Goal: Transaction & Acquisition: Purchase product/service

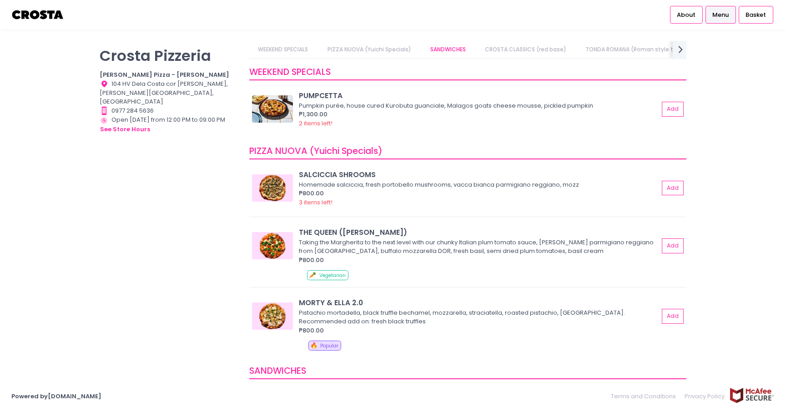
click at [387, 105] on div "Pumpkin purée, house cured Kurobuta guanciale, Malagos goats cheese mousse, pic…" at bounding box center [477, 105] width 357 height 9
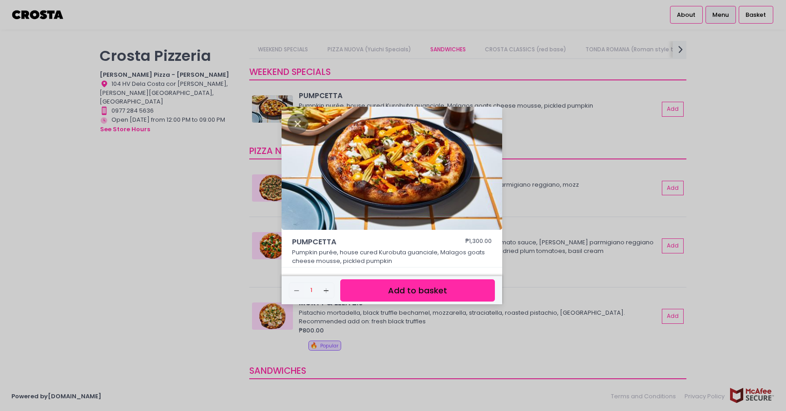
click at [201, 220] on div "PUMPCETTA ₱1,300.00 Pumpkin purée, house cured Kurobuta guanciale, Malagos goat…" at bounding box center [393, 205] width 786 height 411
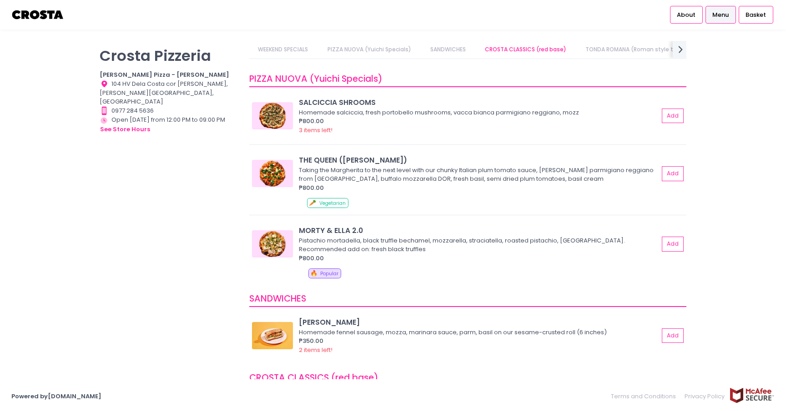
scroll to position [74, 0]
click at [321, 225] on div "MORTY & ELLA 2.0" at bounding box center [479, 229] width 360 height 10
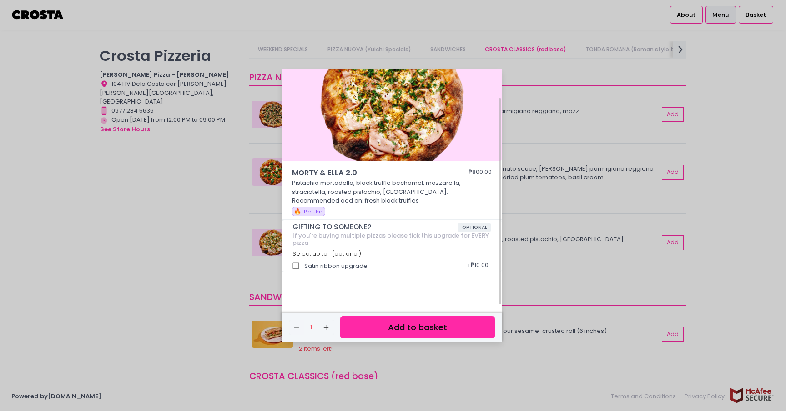
click at [227, 206] on div "MORTY & ELLA 2.0 ₱800.00 Pistachio mortadella, black truffle bechamel, mozzarel…" at bounding box center [393, 205] width 786 height 411
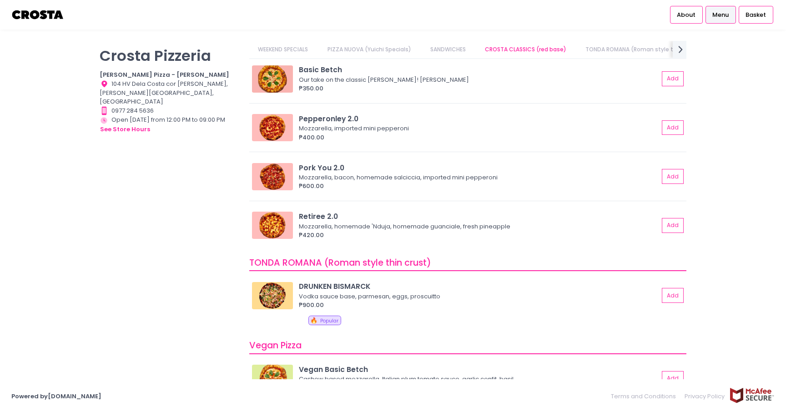
scroll to position [405, 0]
click at [448, 216] on div "Retiree 2.0" at bounding box center [479, 216] width 360 height 10
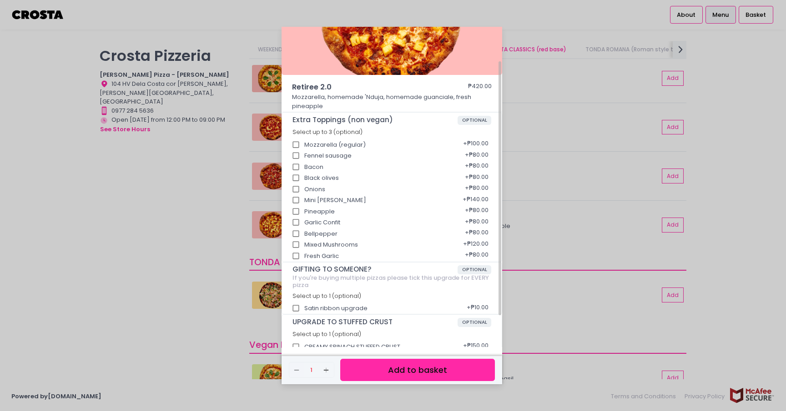
scroll to position [84, 0]
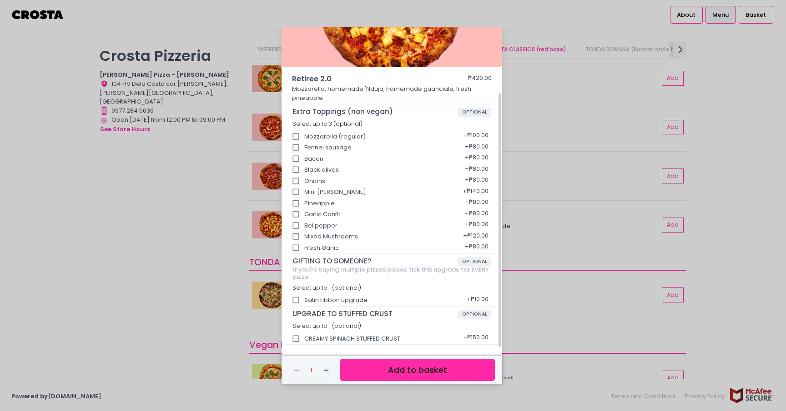
click at [311, 204] on div "Pineapple + ₱80.00" at bounding box center [391, 200] width 199 height 11
click at [298, 203] on input "Pineapple" at bounding box center [295, 203] width 17 height 17
checkbox input "true"
click at [247, 254] on div "Retiree 2.0 ₱420.00 Mozzarella, homemade 'Nduja, homemade guanciale, fresh pine…" at bounding box center [393, 205] width 786 height 411
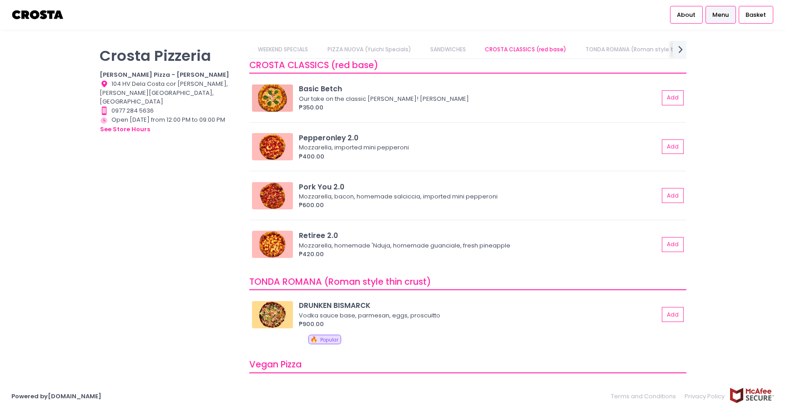
scroll to position [384, 0]
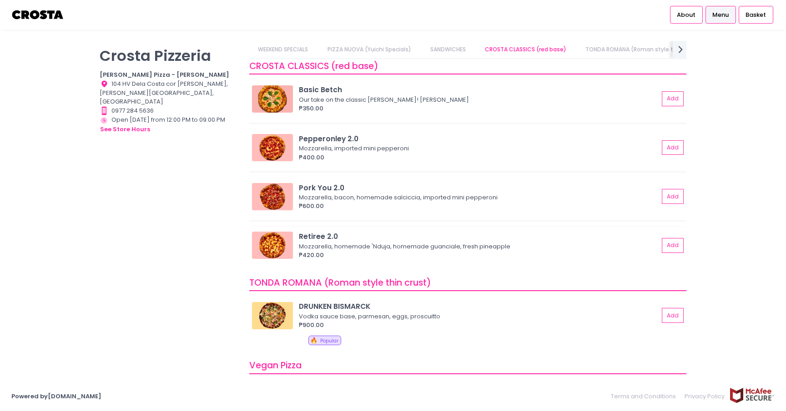
click at [315, 235] on div "Retiree 2.0" at bounding box center [479, 236] width 360 height 10
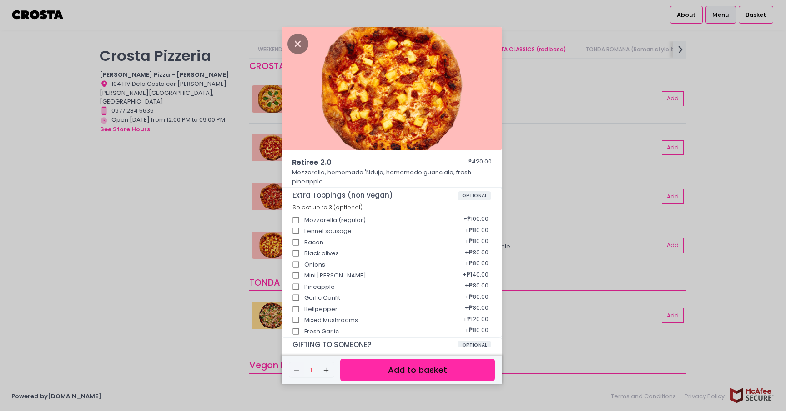
click at [296, 290] on input "Garlic Confit" at bounding box center [295, 298] width 17 height 17
click at [298, 297] on input "Garlic Confit" at bounding box center [295, 298] width 17 height 17
checkbox input "false"
click at [296, 287] on input "Pineapple" at bounding box center [295, 287] width 17 height 17
checkbox input "true"
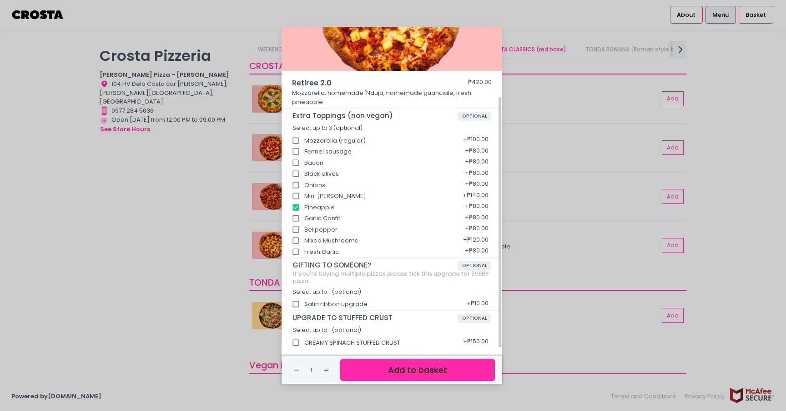
scroll to position [84, 0]
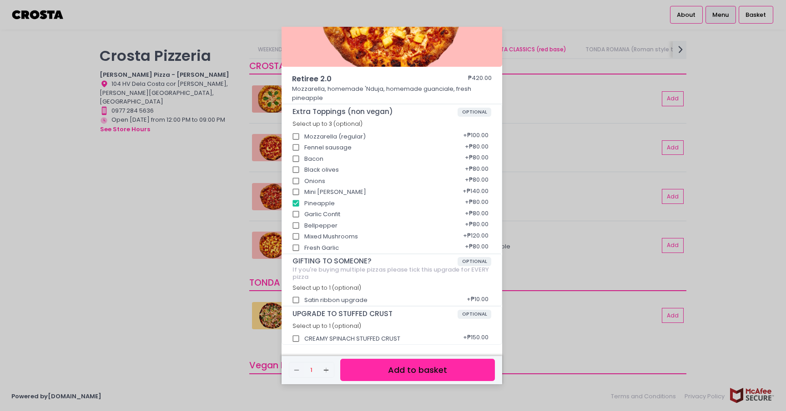
click at [375, 369] on button "Add to basket" at bounding box center [417, 370] width 155 height 22
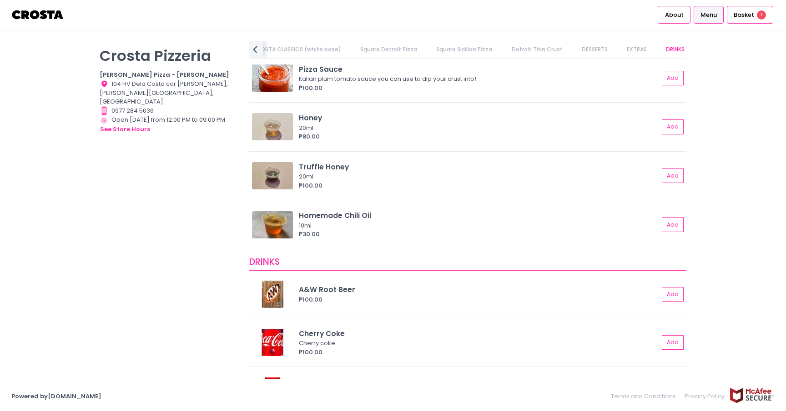
scroll to position [1962, 0]
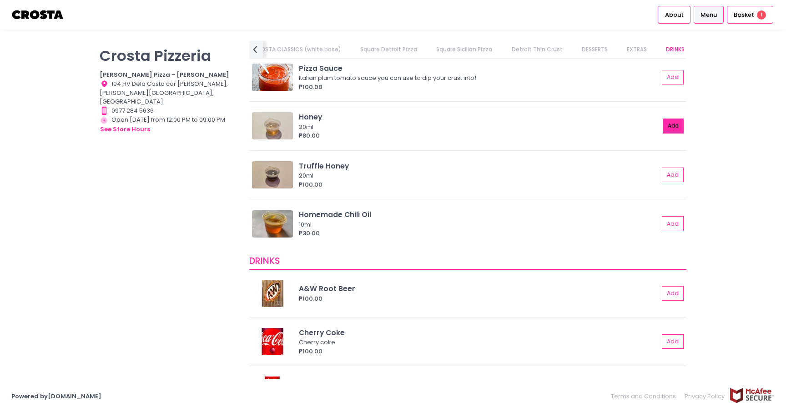
click at [666, 122] on button "Add" at bounding box center [672, 126] width 21 height 15
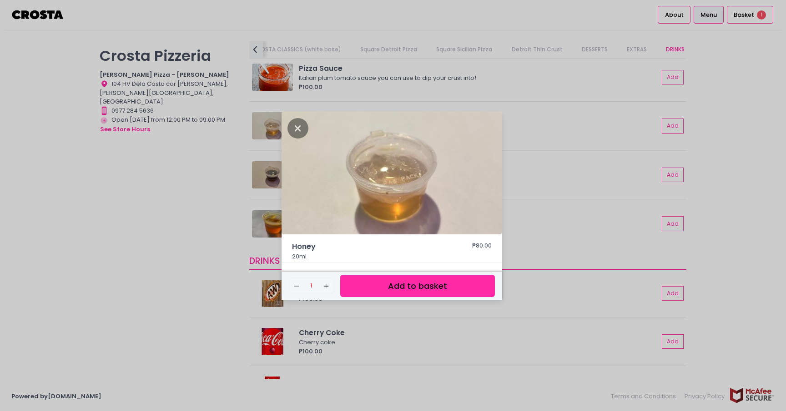
click at [430, 299] on div "Remove Created with Sketch. 1 Add Created with Sketch. Add to basket" at bounding box center [391, 286] width 220 height 28
click at [432, 287] on button "Add to basket" at bounding box center [417, 286] width 155 height 22
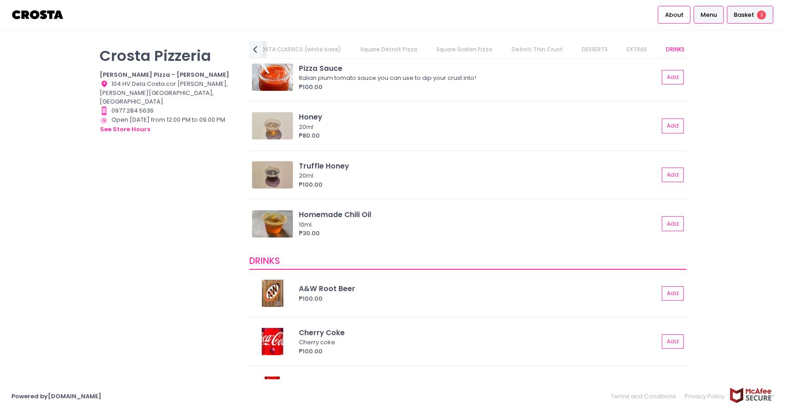
click at [741, 6] on div "Basket 2" at bounding box center [749, 15] width 46 height 18
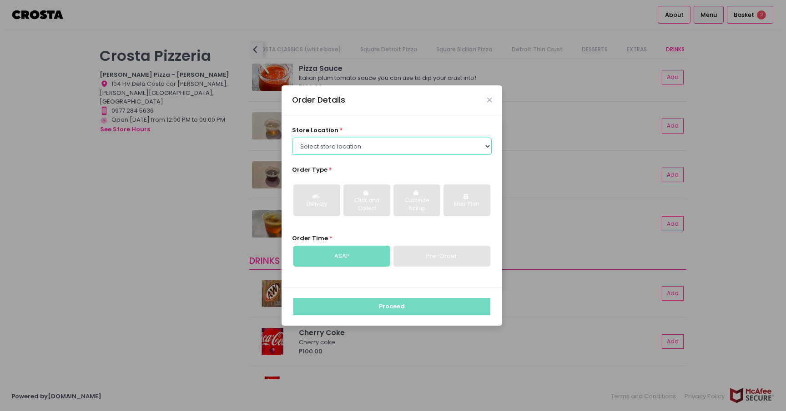
click at [349, 145] on select "Select store location Crosta Pizza - Salcedo Crosta Pizza - San Juan" at bounding box center [392, 146] width 200 height 17
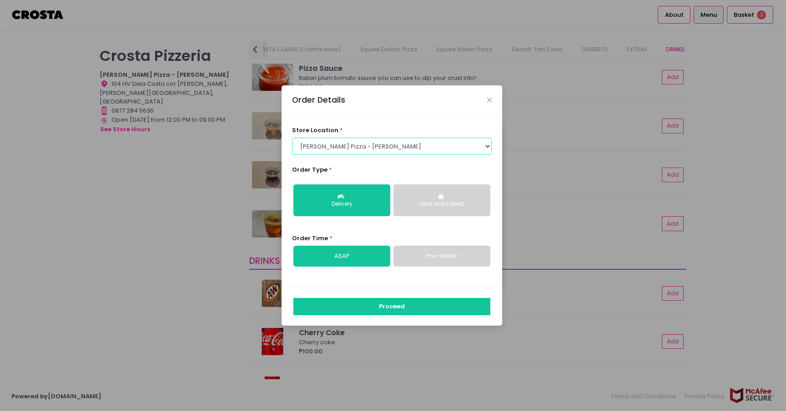
click at [350, 147] on select "Select store location Crosta Pizza - Salcedo Crosta Pizza - San Juan" at bounding box center [392, 146] width 200 height 17
click at [352, 149] on select "Select store location Crosta Pizza - Salcedo Crosta Pizza - San Juan" at bounding box center [392, 146] width 200 height 17
click at [352, 145] on select "Select store location Crosta Pizza - Salcedo Crosta Pizza - San Juan" at bounding box center [392, 146] width 200 height 17
select select "65090bae48156caed44a5eb4"
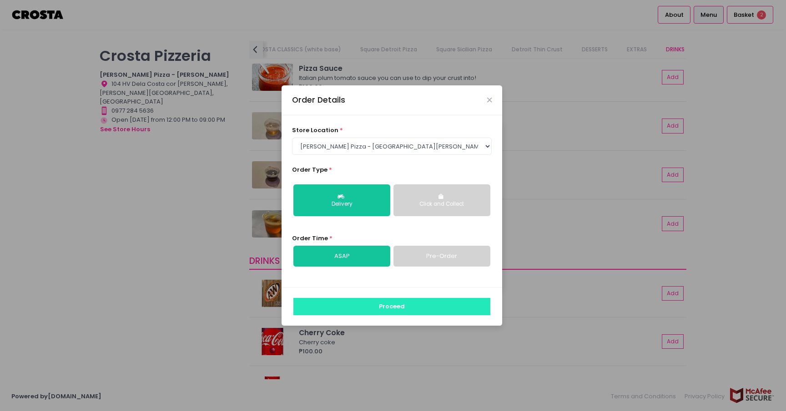
click at [377, 310] on button "Proceed" at bounding box center [391, 306] width 197 height 17
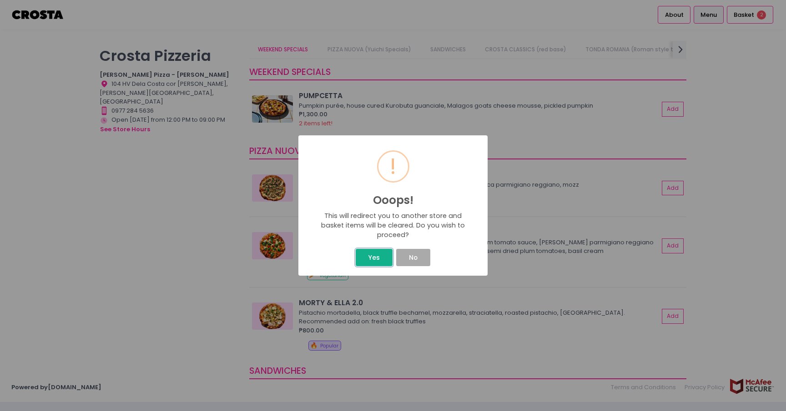
click at [376, 259] on button "Yes" at bounding box center [373, 257] width 36 height 17
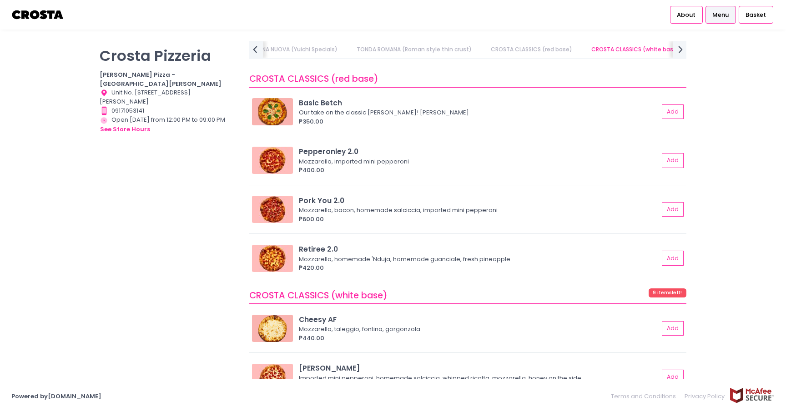
scroll to position [704, 0]
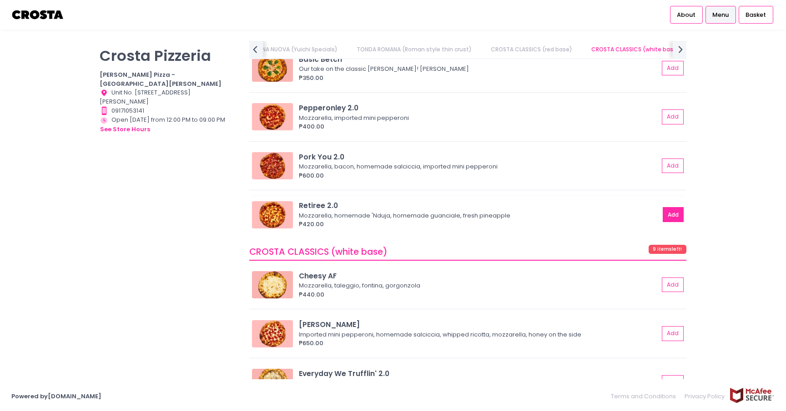
click at [672, 220] on button "Add" at bounding box center [672, 214] width 21 height 15
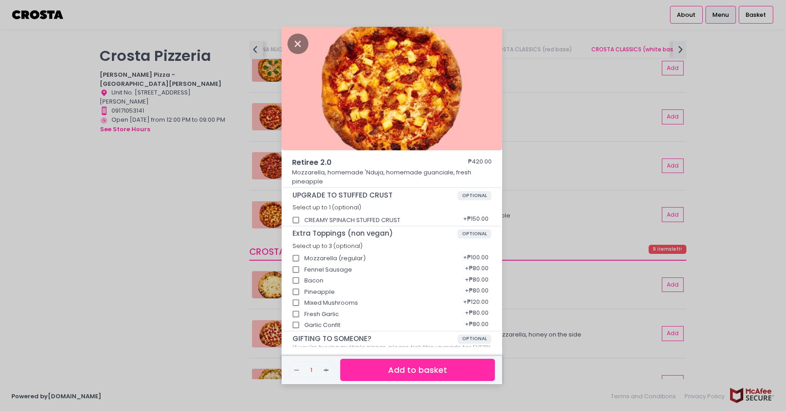
click at [295, 291] on input "Pineapple" at bounding box center [295, 292] width 17 height 17
checkbox input "true"
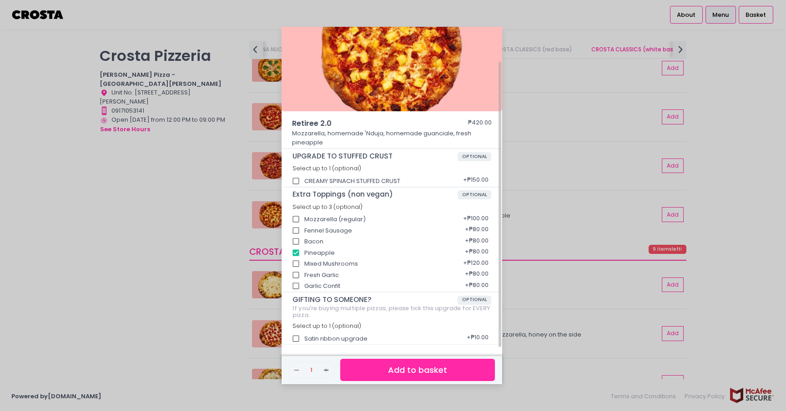
click at [374, 370] on button "Add to basket" at bounding box center [417, 370] width 155 height 22
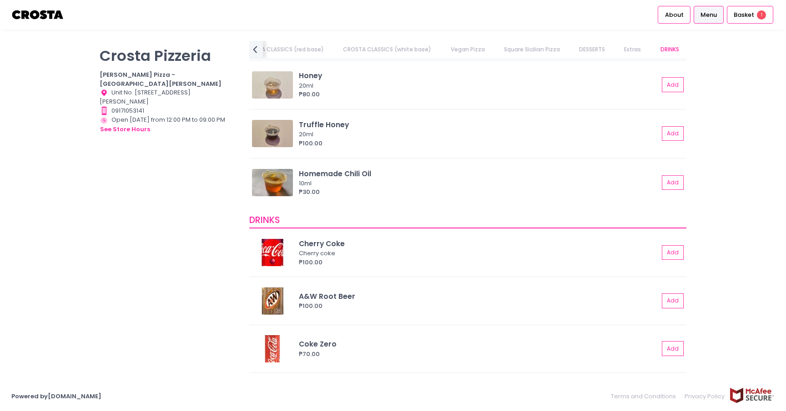
scroll to position [1678, 0]
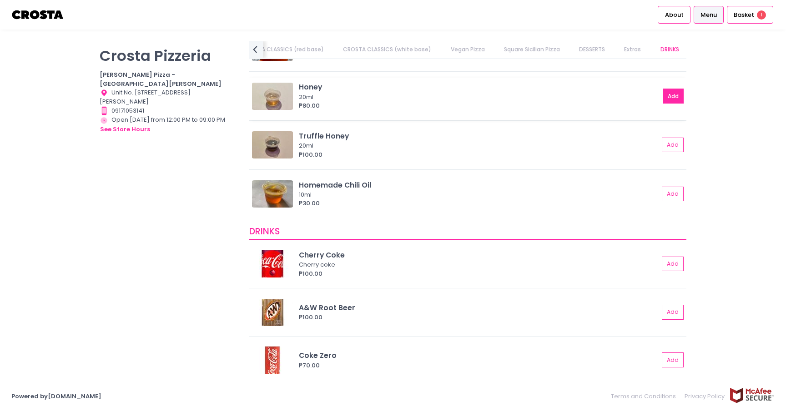
click at [672, 94] on button "Add" at bounding box center [672, 96] width 21 height 15
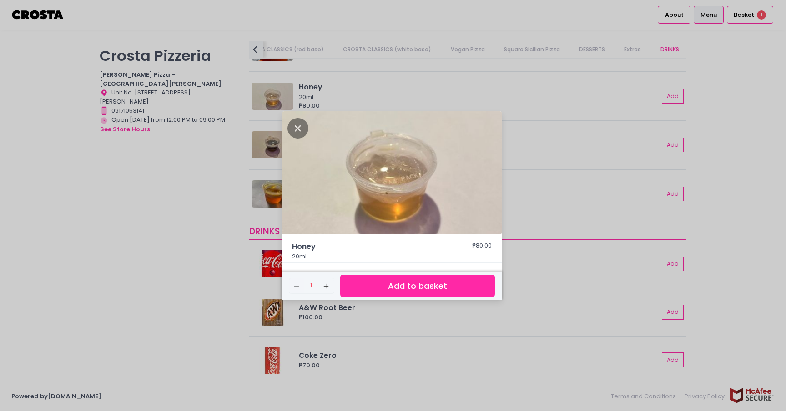
click at [454, 285] on button "Add to basket" at bounding box center [417, 286] width 155 height 22
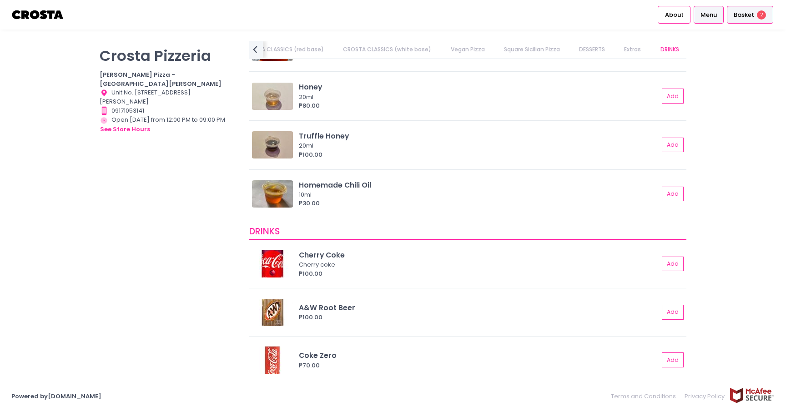
click at [746, 19] on span "Basket" at bounding box center [743, 14] width 20 height 9
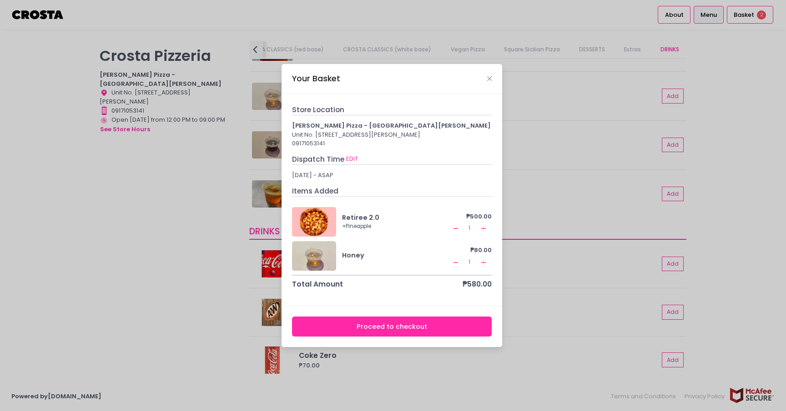
click at [384, 332] on button "Proceed to checkout" at bounding box center [392, 327] width 200 height 20
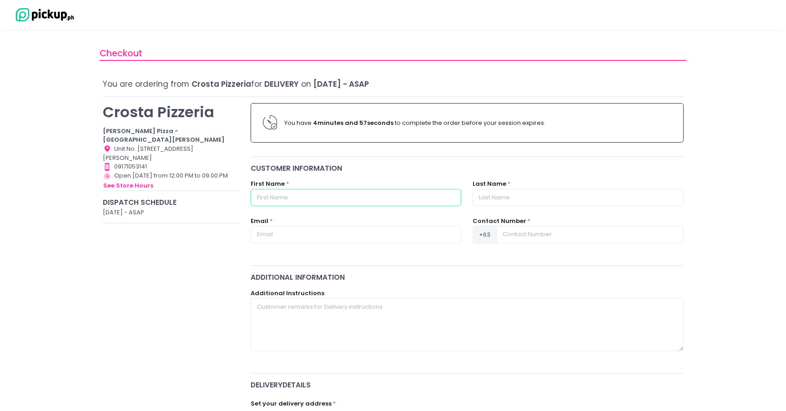
click at [349, 198] on input "text" at bounding box center [355, 197] width 210 height 17
type input "Miguel"
type input "Susmerano"
type input "miguel.susmerano@gmail.com"
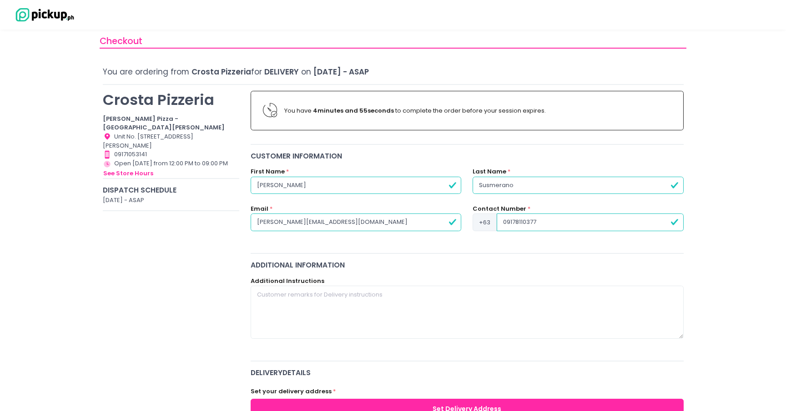
scroll to position [13, 0]
click at [505, 220] on input "09178110377" at bounding box center [589, 221] width 186 height 17
type input "9178110377"
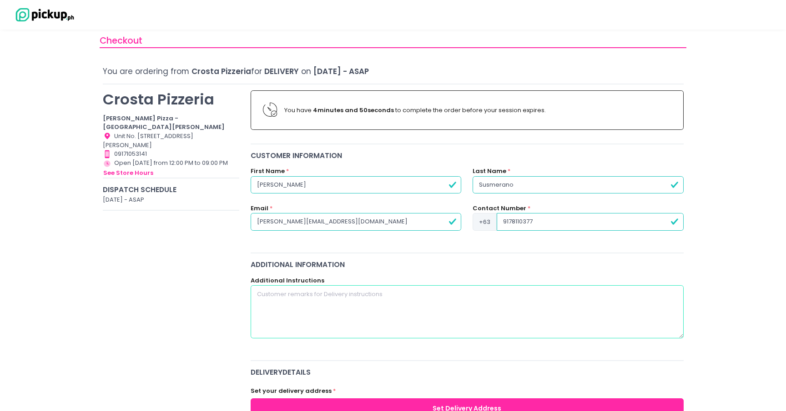
click at [332, 299] on textarea at bounding box center [466, 311] width 433 height 53
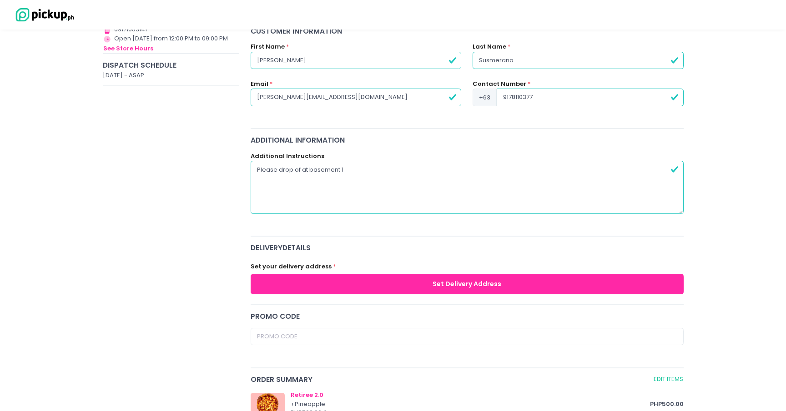
scroll to position [221, 0]
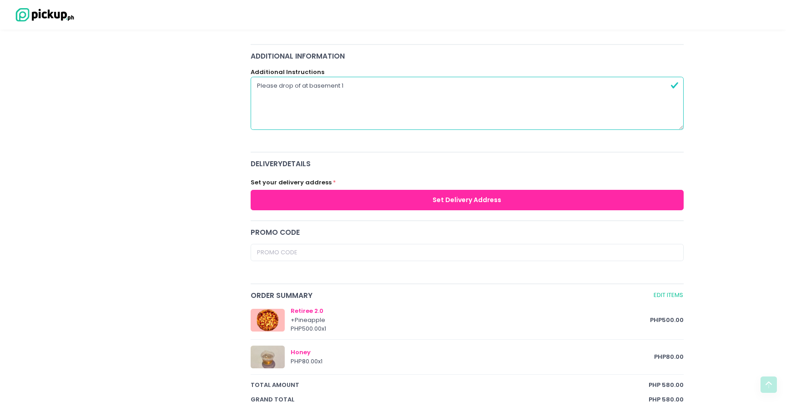
type textarea "Please drop of at basement 1"
click at [299, 199] on button "Set Delivery Address" at bounding box center [466, 200] width 433 height 20
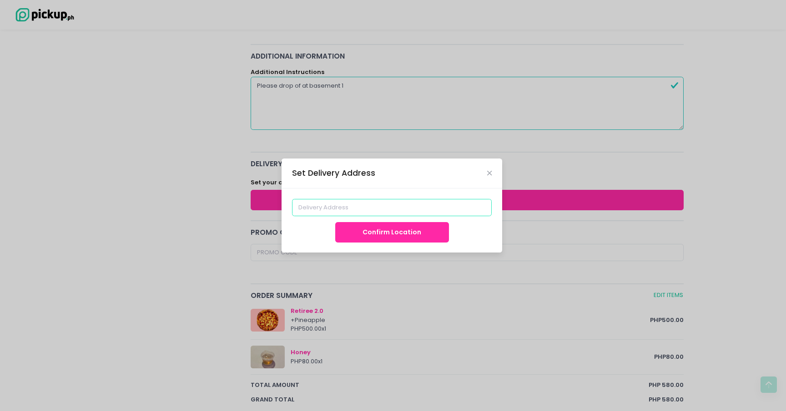
click at [312, 207] on input at bounding box center [392, 207] width 200 height 17
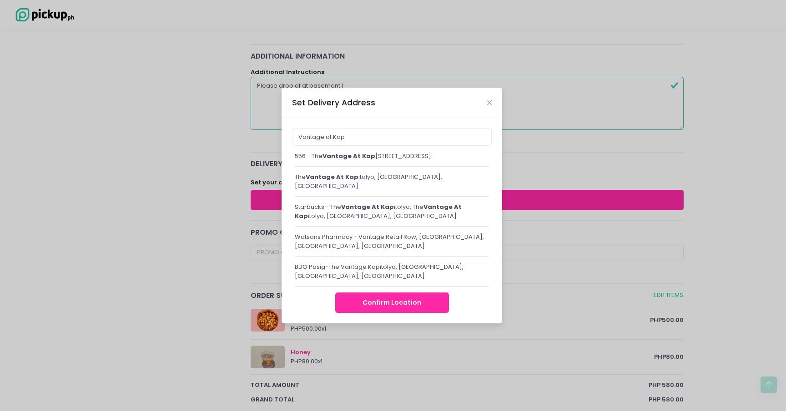
click at [332, 189] on div "The Vantage at Kap itolyo, United Street, Pasig, Metro Manila, Philippines" at bounding box center [392, 182] width 194 height 18
type input "The Vantage at Kapitolyo, United Street, Pasig, Metro Manila, Philippines"
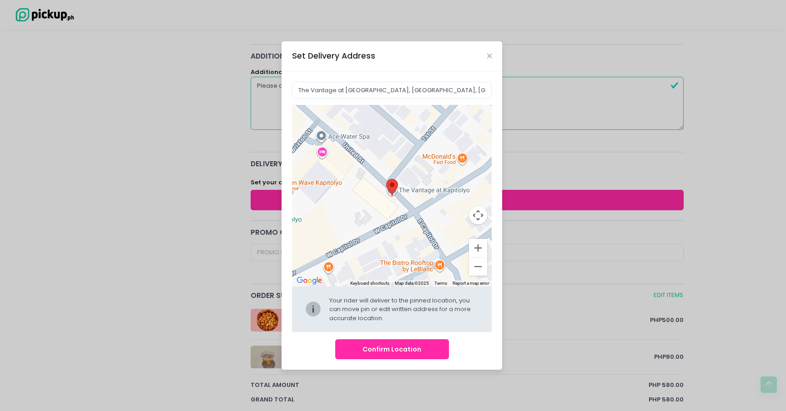
click at [370, 354] on button "Confirm Location" at bounding box center [392, 350] width 114 height 20
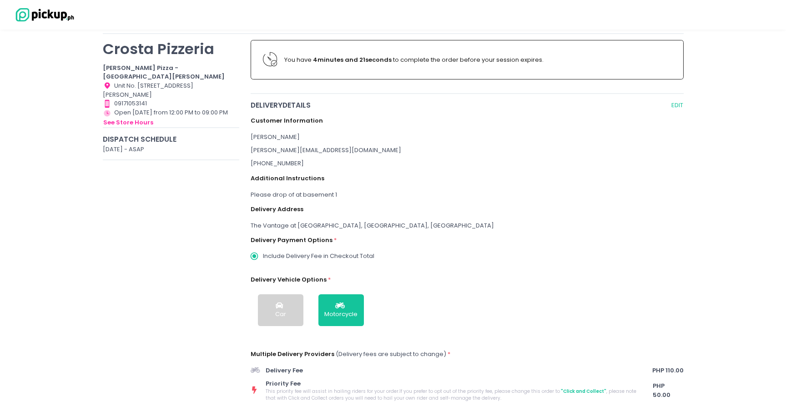
scroll to position [56, 0]
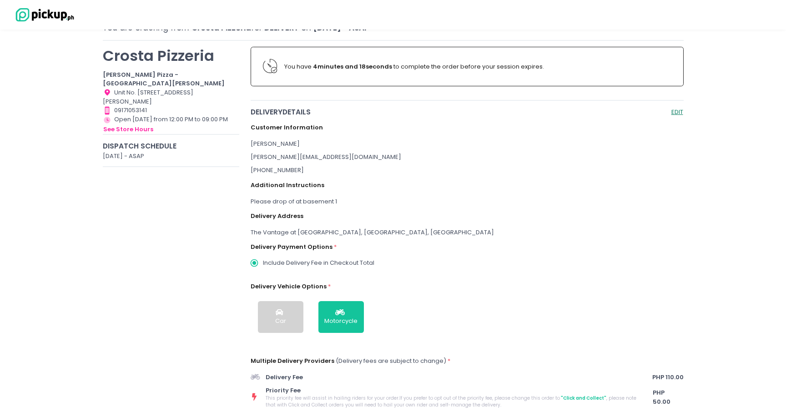
click at [676, 110] on button "EDIT" at bounding box center [677, 112] width 13 height 10
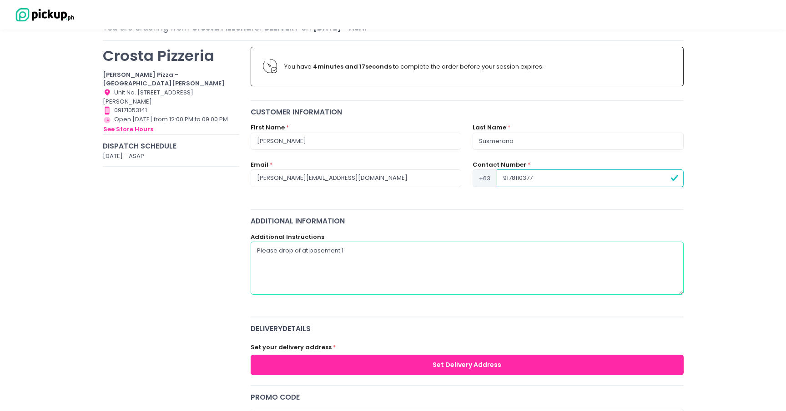
click at [350, 251] on textarea "Please drop of at basement 1" at bounding box center [466, 268] width 433 height 53
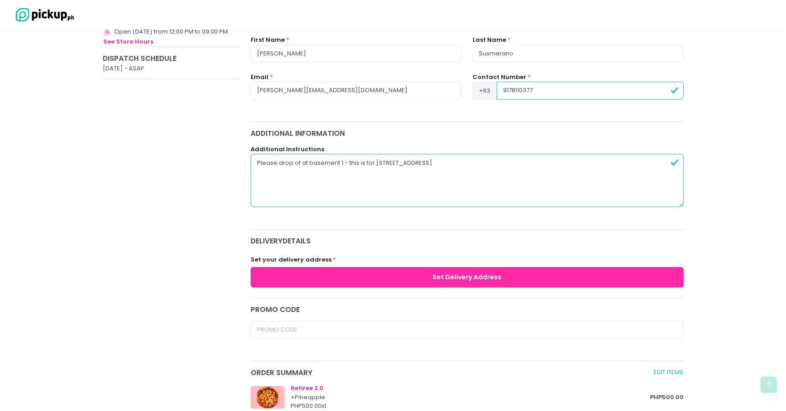
scroll to position [141, 0]
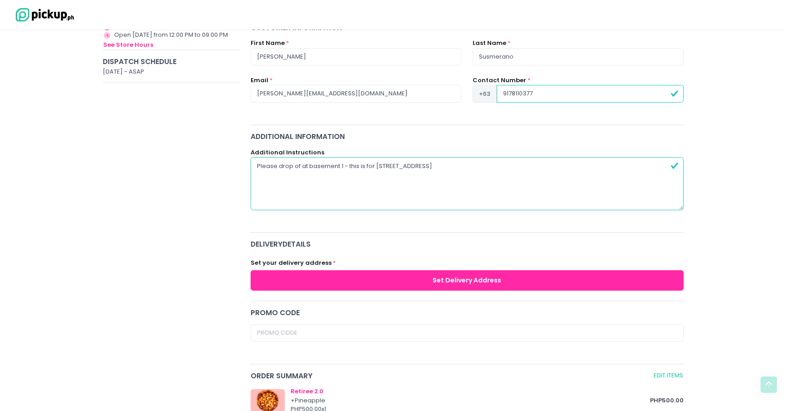
type textarea "Please drop of at basement 1 - this is for Unit 3201 West Tower"
click at [388, 282] on button "Set Delivery Address" at bounding box center [466, 280] width 433 height 20
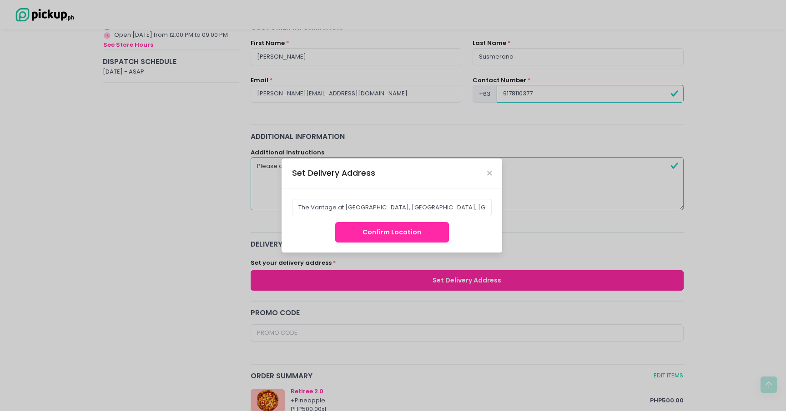
click at [387, 232] on button "Confirm Location" at bounding box center [392, 232] width 114 height 20
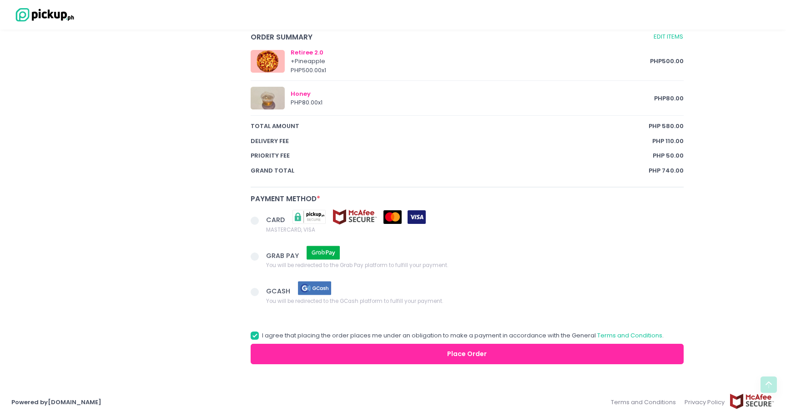
scroll to position [525, 0]
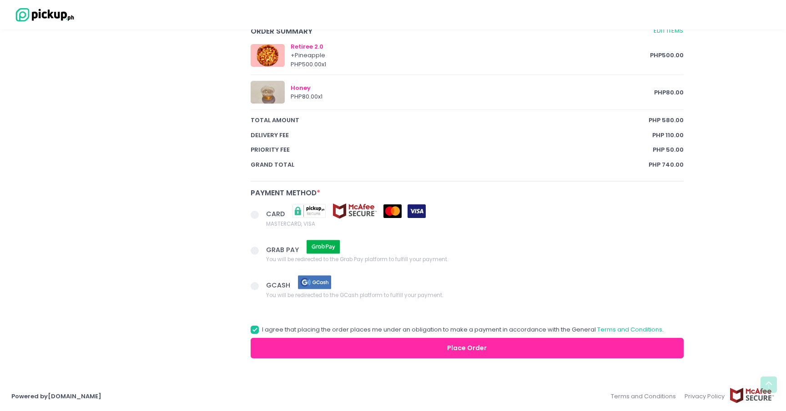
click at [271, 351] on button "Place Order" at bounding box center [466, 348] width 433 height 20
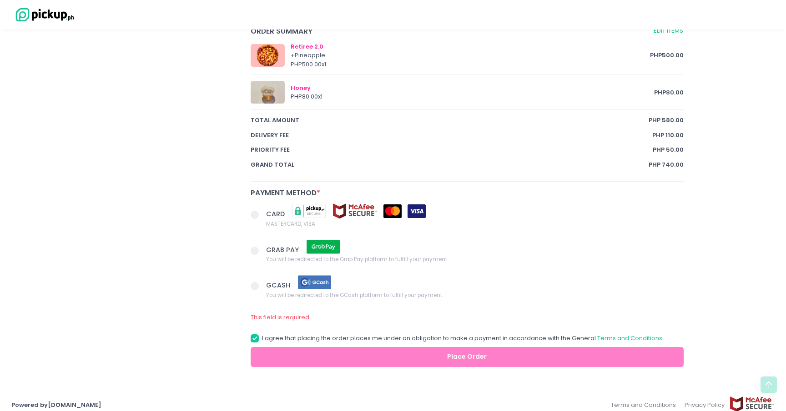
click at [255, 214] on span at bounding box center [254, 215] width 8 height 8
click at [262, 214] on input "CARD MASTERCARD, VISA" at bounding box center [265, 213] width 6 height 6
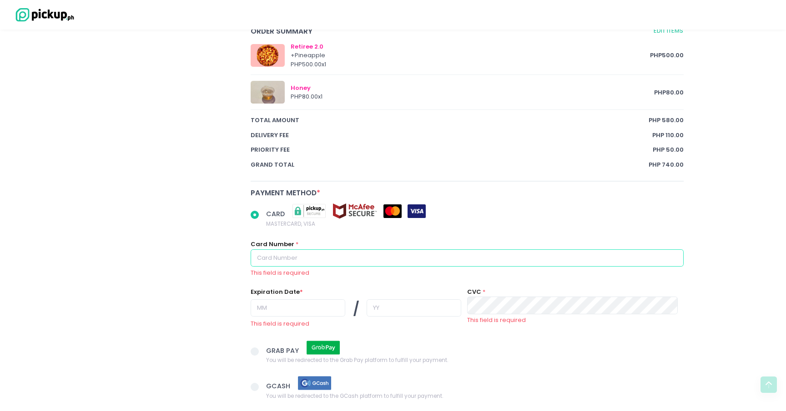
click at [280, 259] on input "text" at bounding box center [466, 258] width 433 height 17
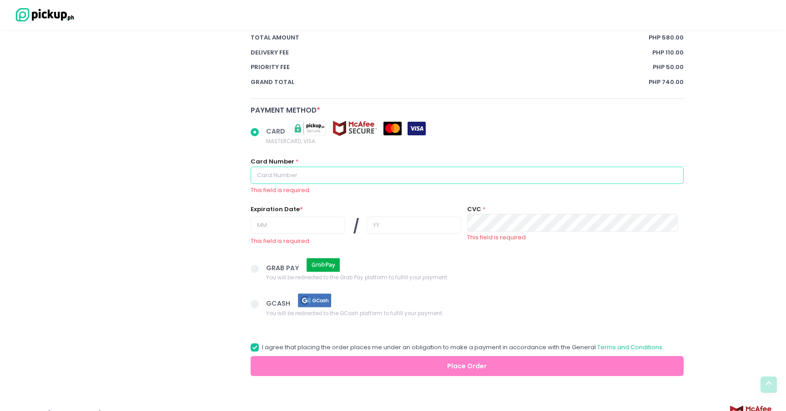
scroll to position [610, 0]
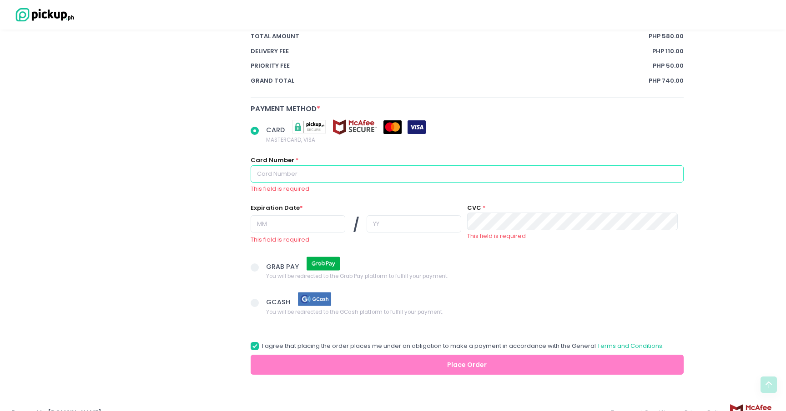
radio input "true"
type input "5"
radio input "true"
type input "55"
radio input "true"
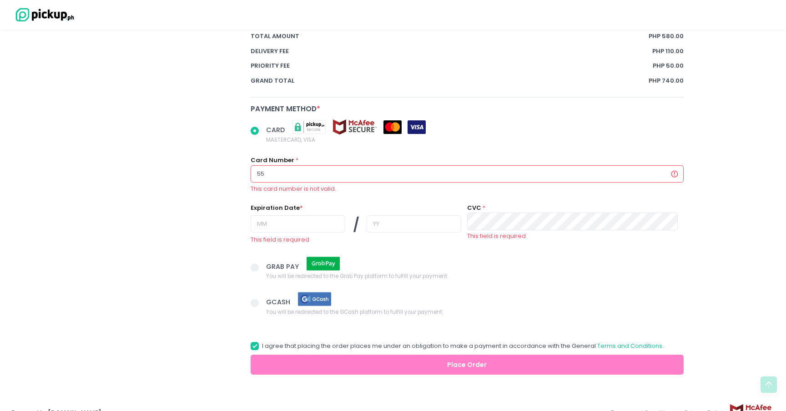
type input "558"
radio input "true"
type input "5589"
radio input "true"
type input "55899"
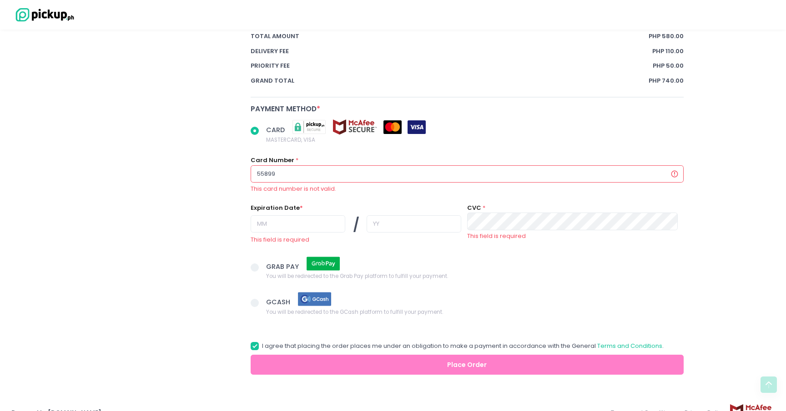
radio input "true"
type input "558999"
radio input "true"
type input "5589990"
radio input "true"
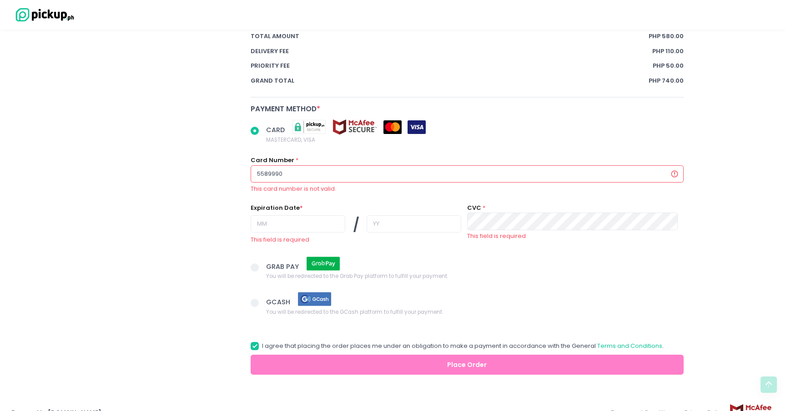
type input "55899900"
radio input "true"
type input "558999003"
radio input "true"
type input "55899900"
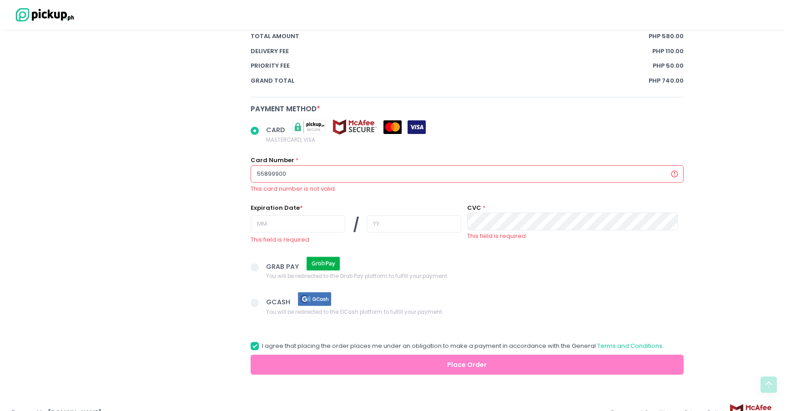
radio input "true"
type input "558999000"
radio input "true"
type input "5589990003"
radio input "true"
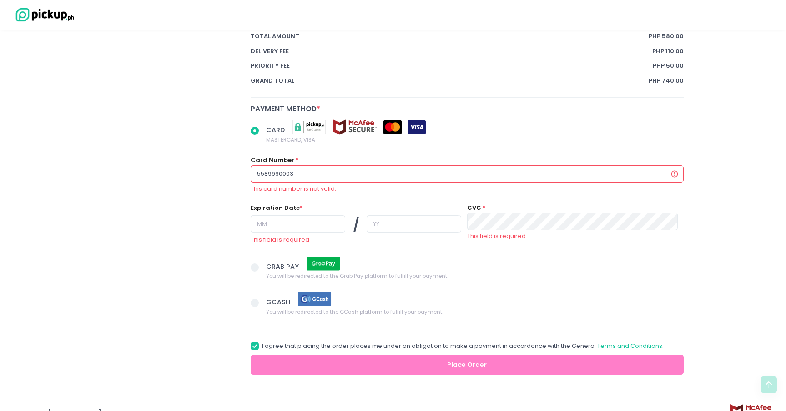
type input "55899900032"
radio input "true"
type input "558999000320"
radio input "true"
type input "5589990003202"
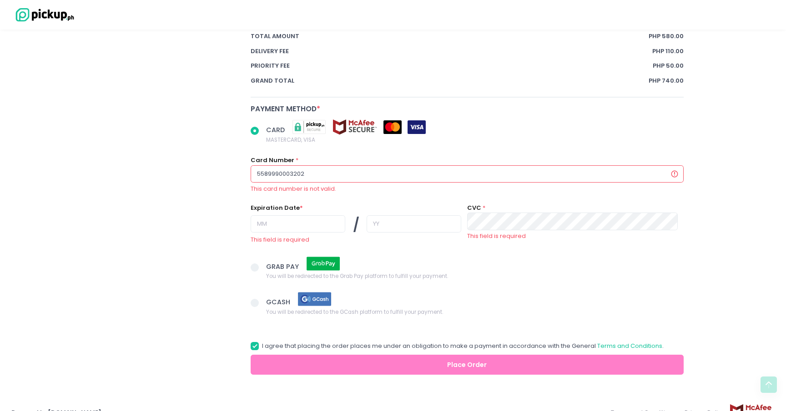
radio input "true"
type input "55899900032020"
radio input "true"
type input "558999000320202"
radio input "true"
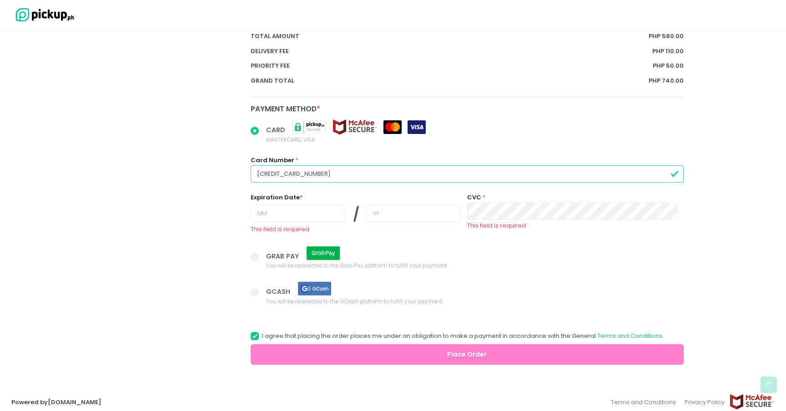
type input "5589990003202025"
click at [267, 214] on input "text" at bounding box center [297, 213] width 95 height 17
radio input "true"
type input "1"
radio input "true"
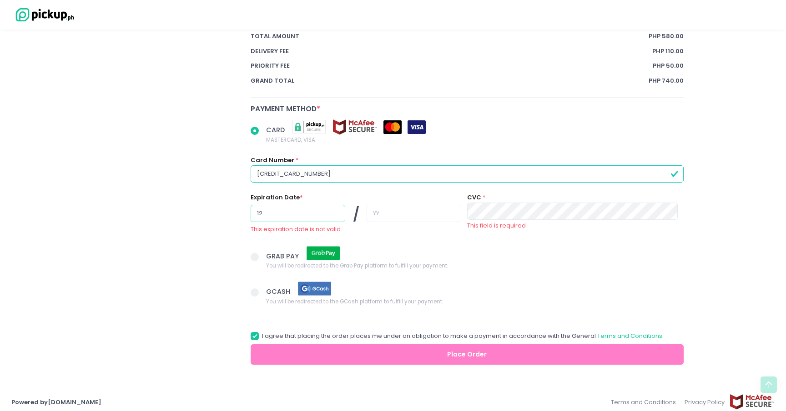
type input "12"
click at [366, 212] on input "text" at bounding box center [413, 213] width 95 height 17
radio input "true"
type input "2"
radio input "true"
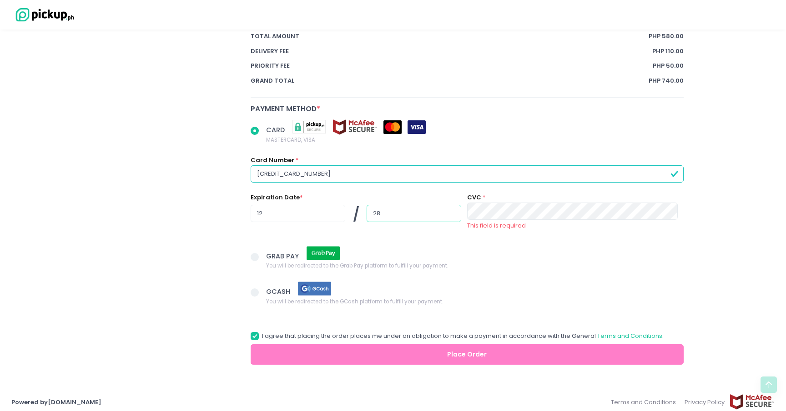
type input "28"
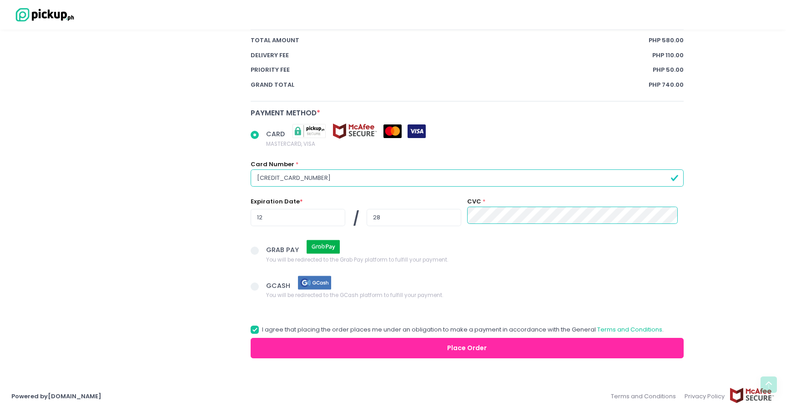
click at [351, 340] on button "Place Order" at bounding box center [466, 348] width 433 height 20
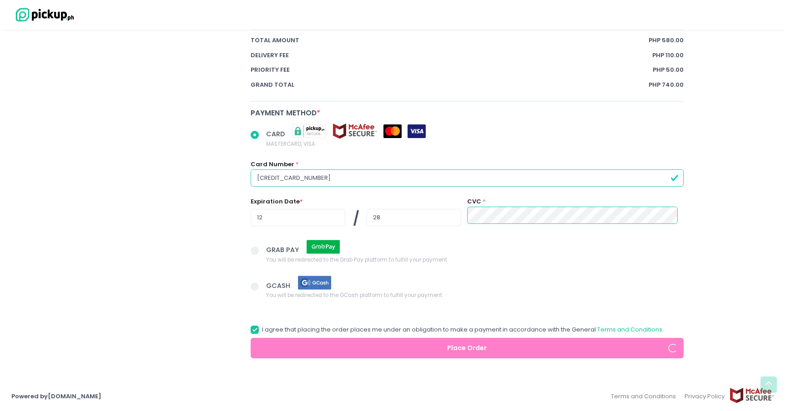
radio input "true"
